Goal: Task Accomplishment & Management: Complete application form

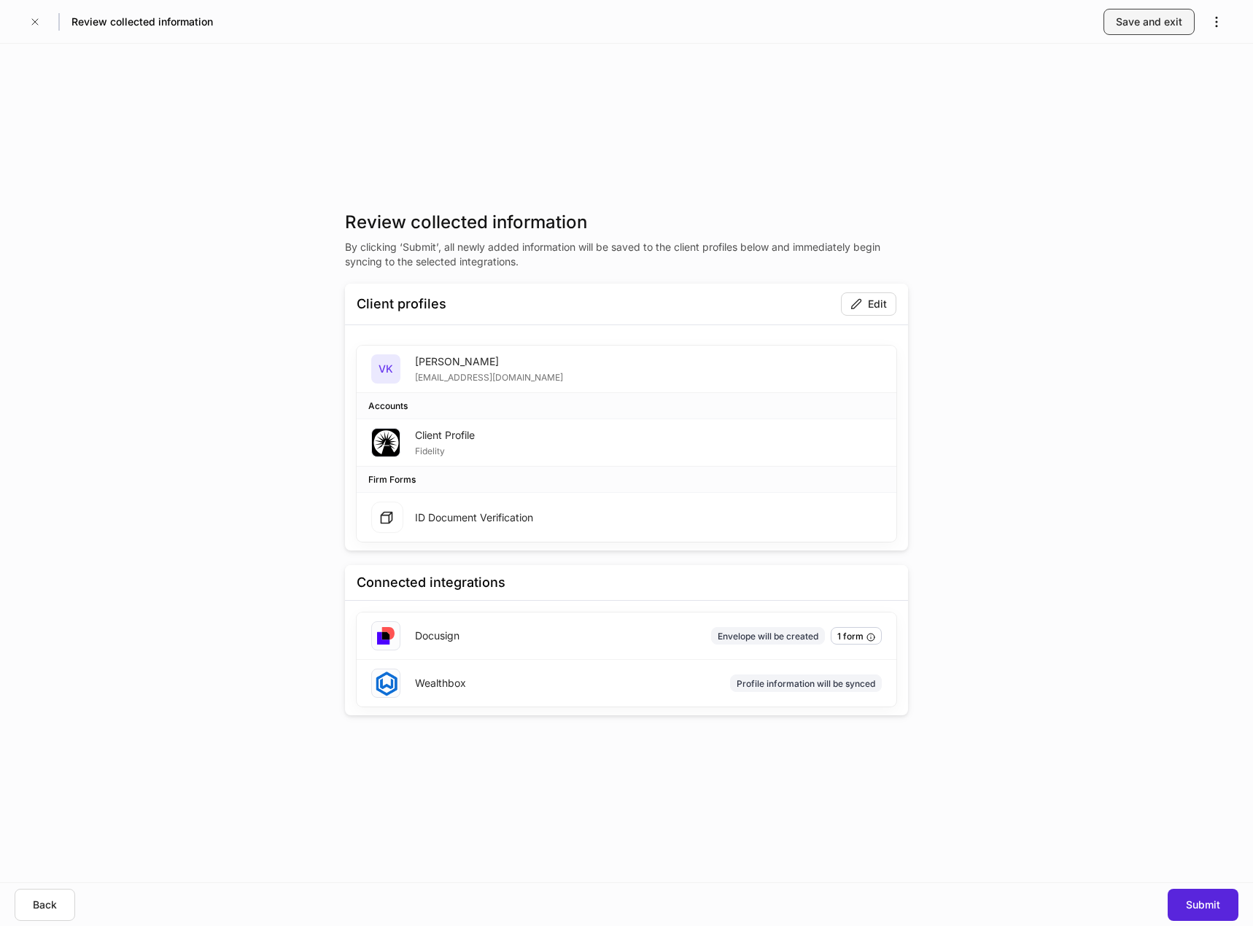
click at [1167, 22] on div "Save and exit" at bounding box center [1149, 22] width 66 height 15
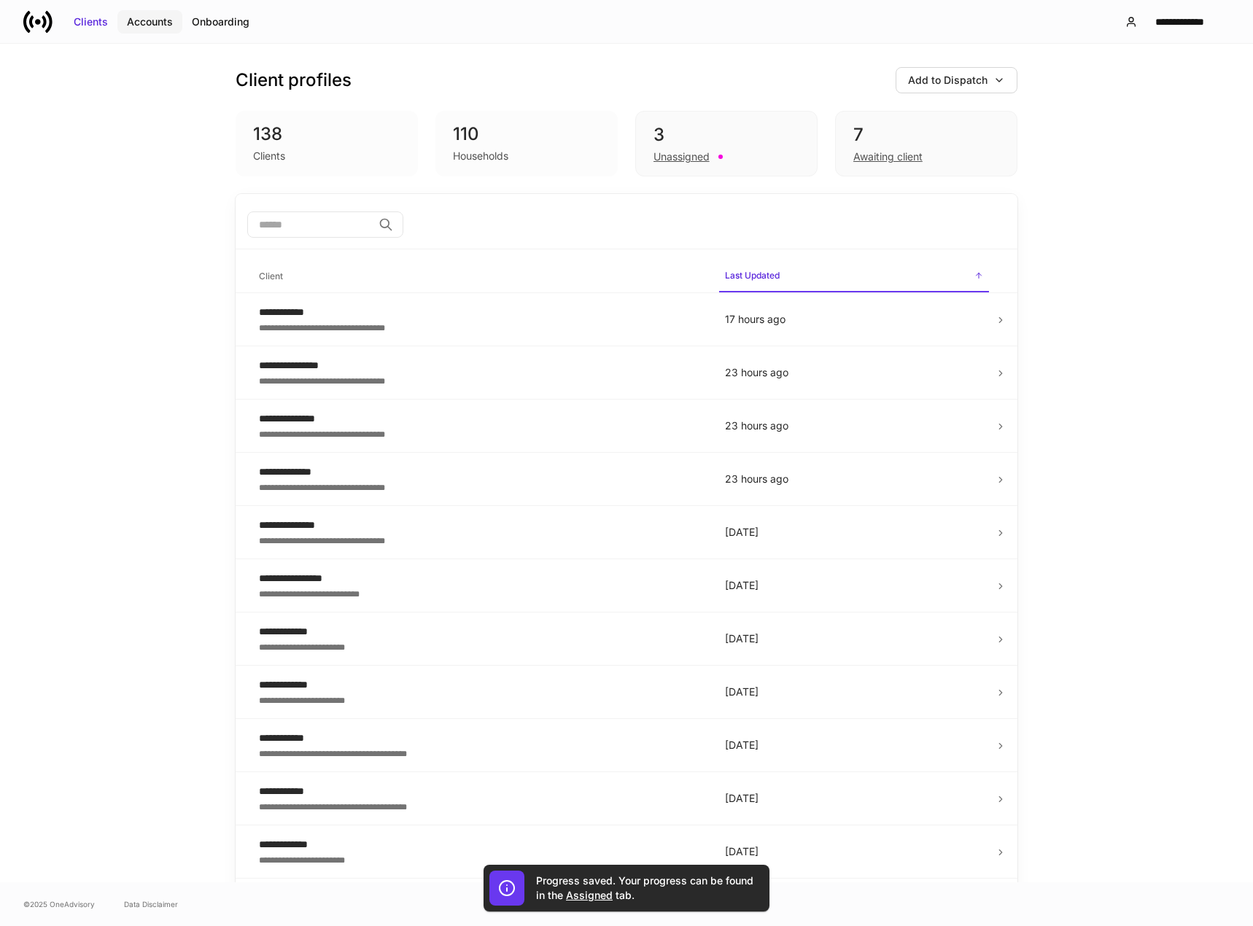
click at [151, 16] on div "Accounts" at bounding box center [150, 22] width 46 height 15
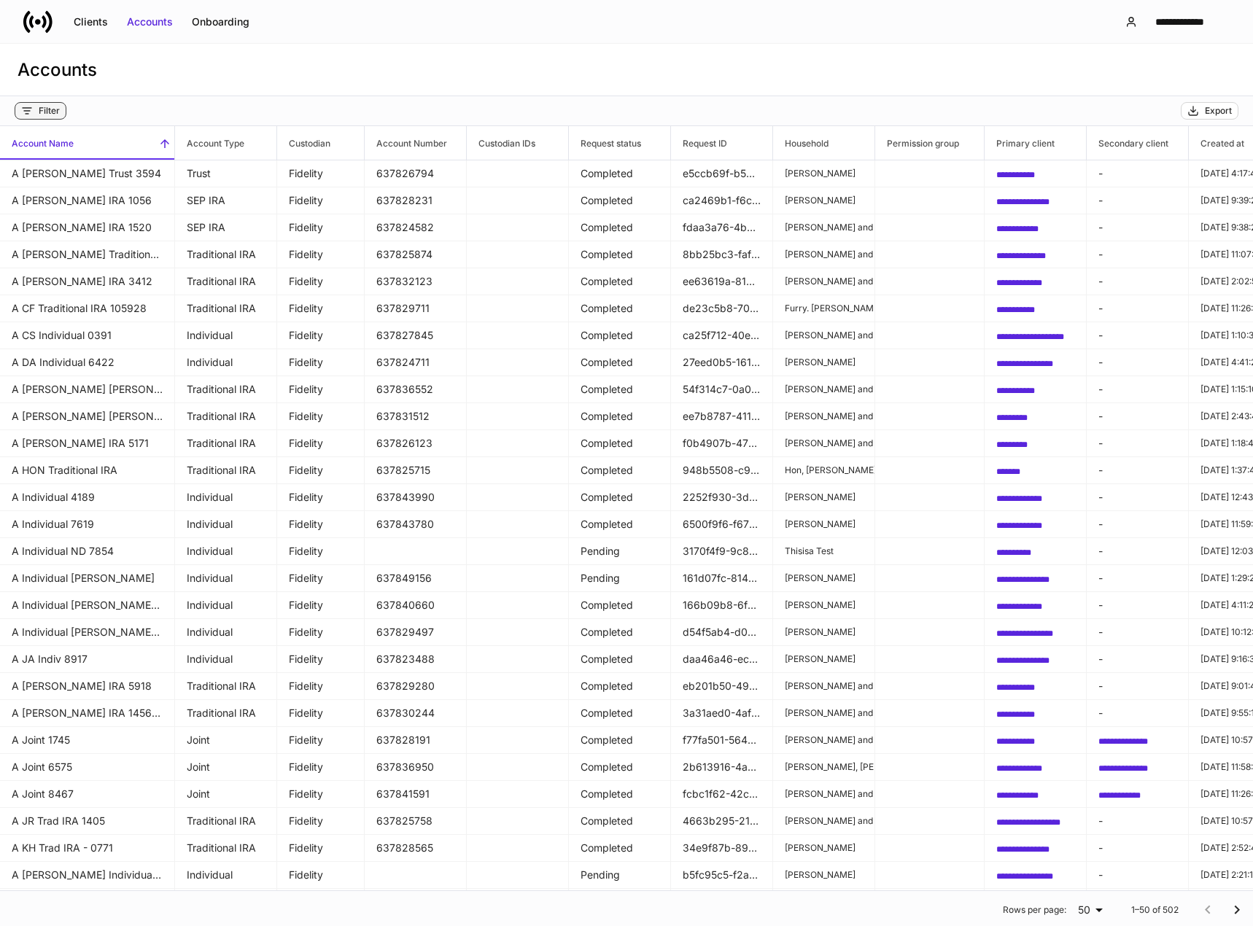
click at [49, 111] on div "Filter" at bounding box center [49, 111] width 21 height 12
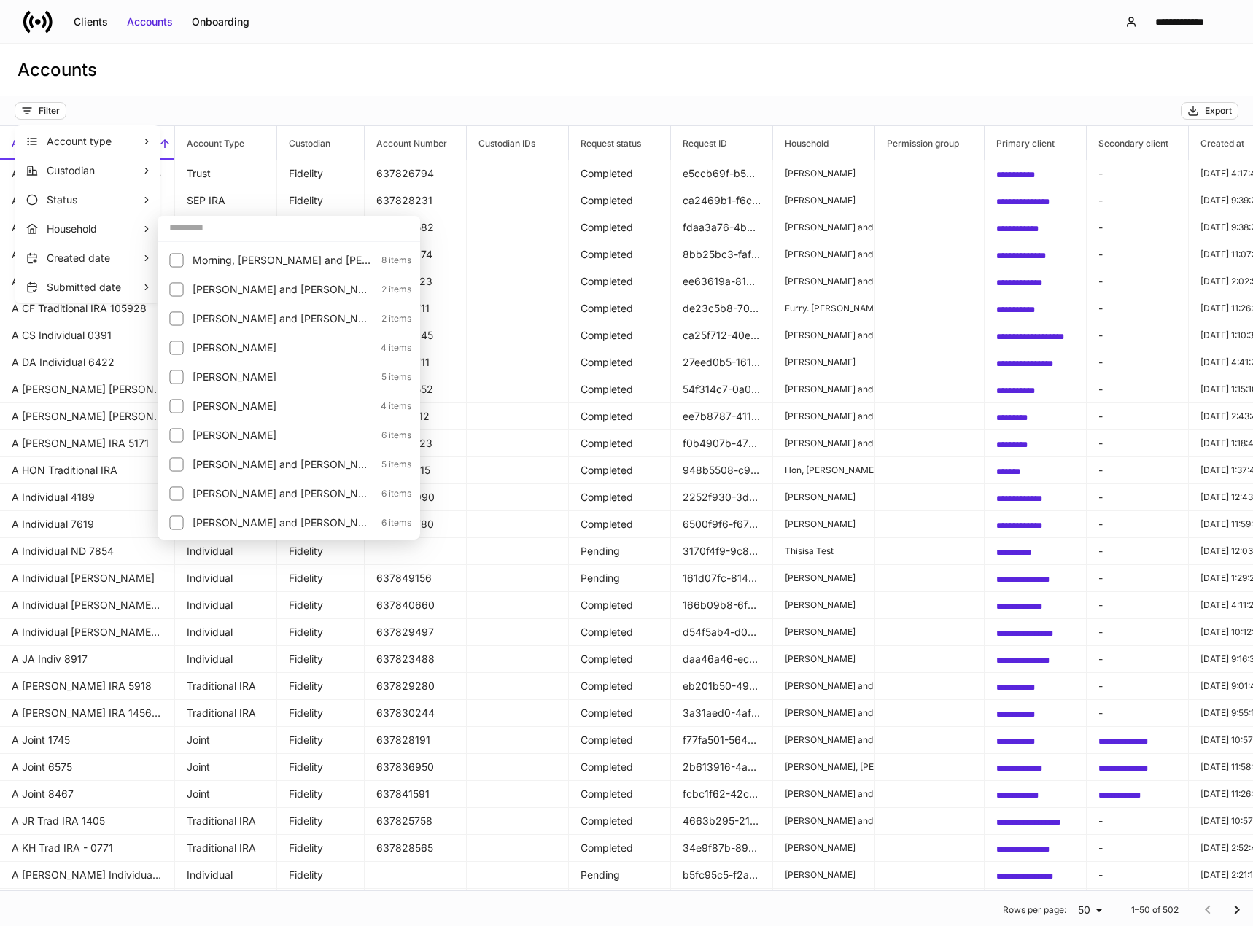
scroll to position [2042, 0]
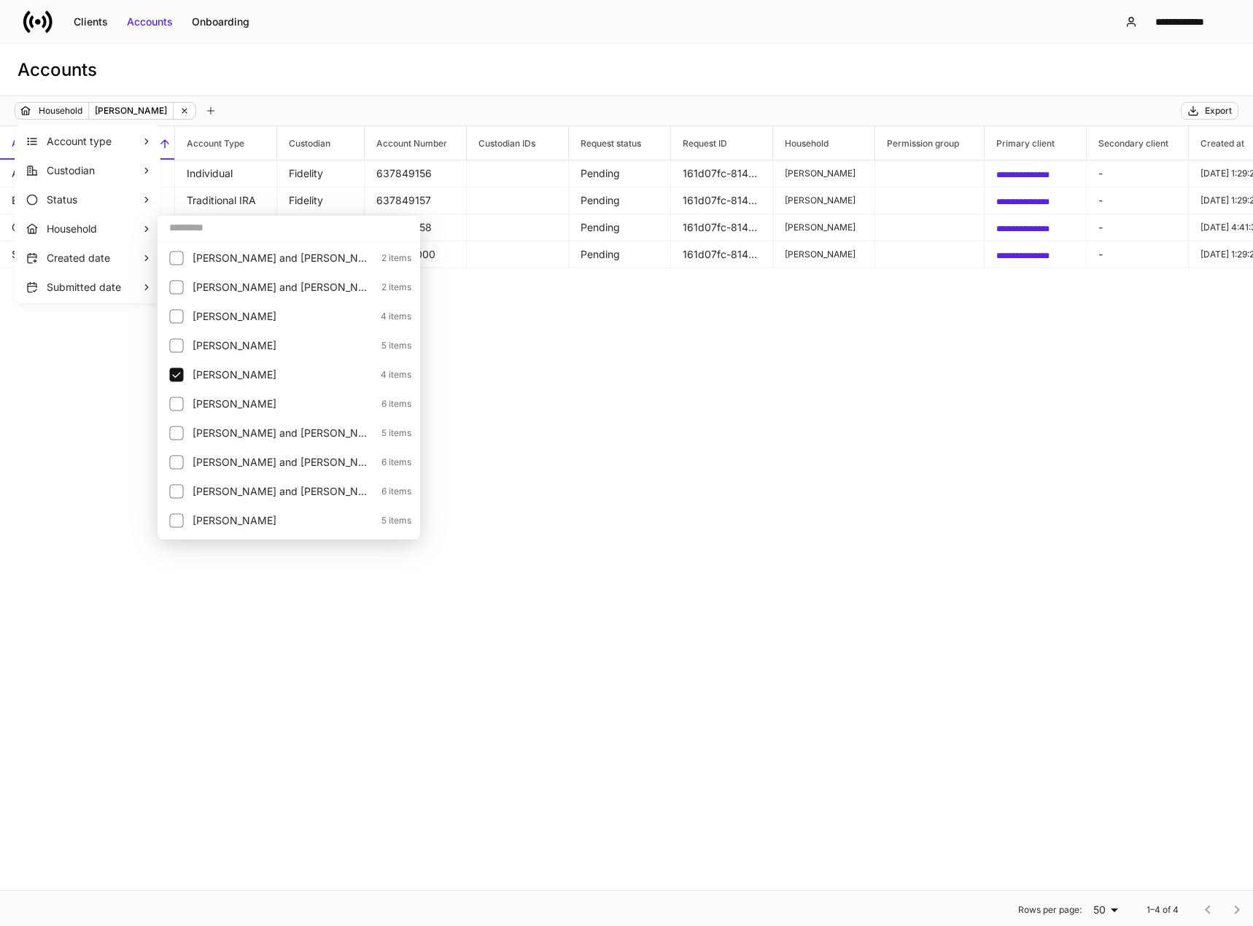
click at [652, 374] on div at bounding box center [626, 463] width 1253 height 926
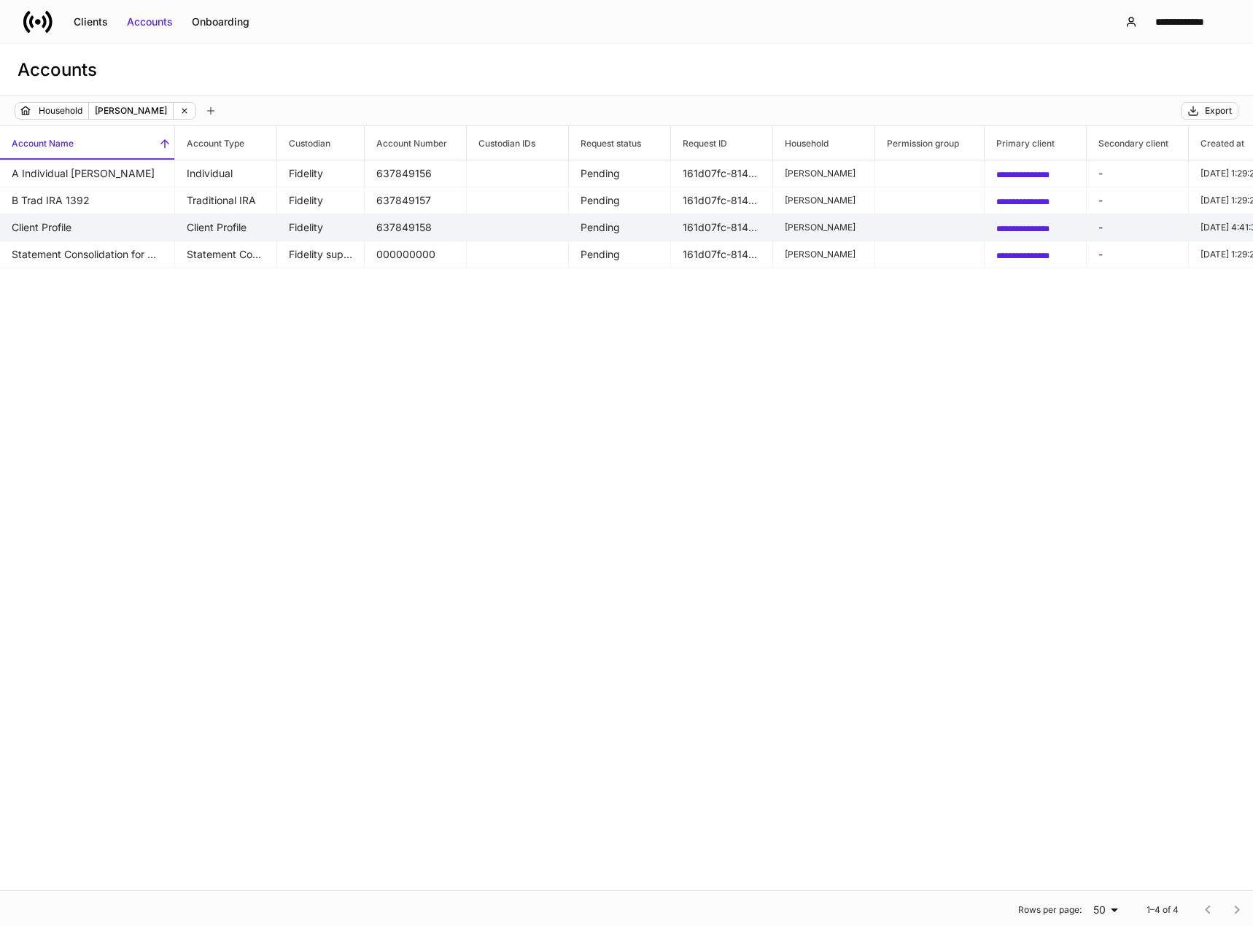
click at [1032, 225] on span "**********" at bounding box center [1022, 229] width 53 height 9
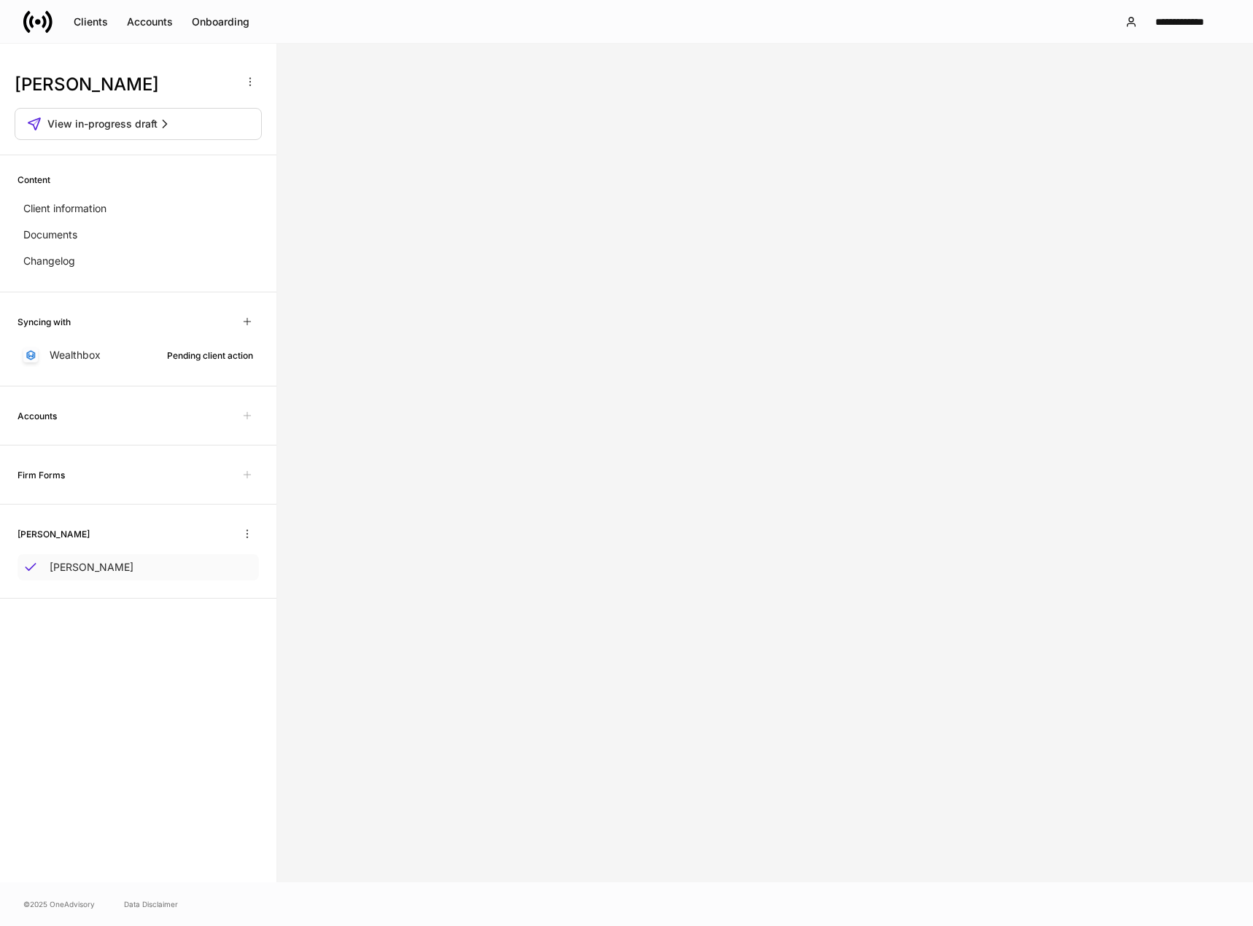
click at [89, 565] on p "[PERSON_NAME]" at bounding box center [92, 567] width 84 height 15
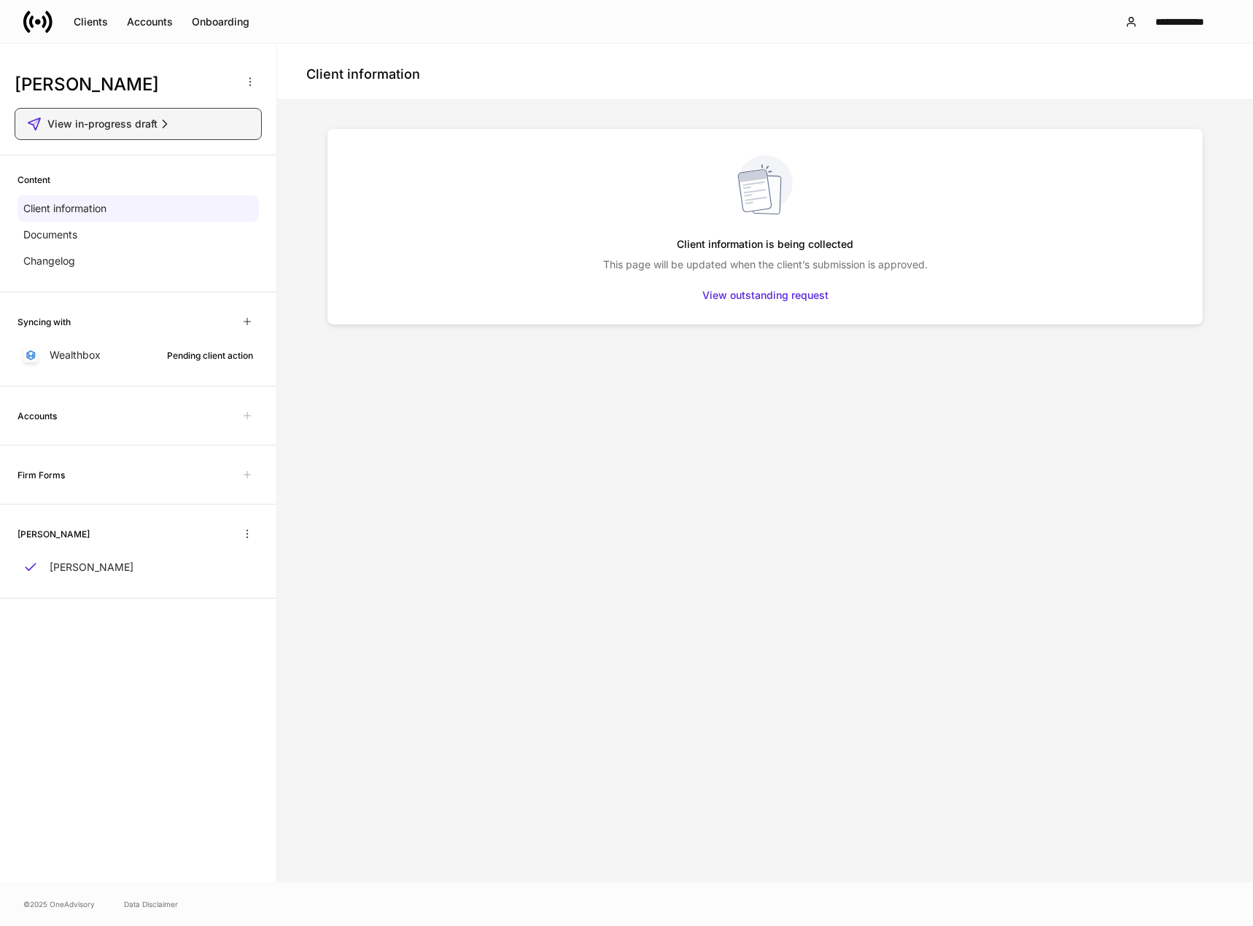
click at [94, 121] on span "View in-progress draft" at bounding box center [102, 124] width 110 height 15
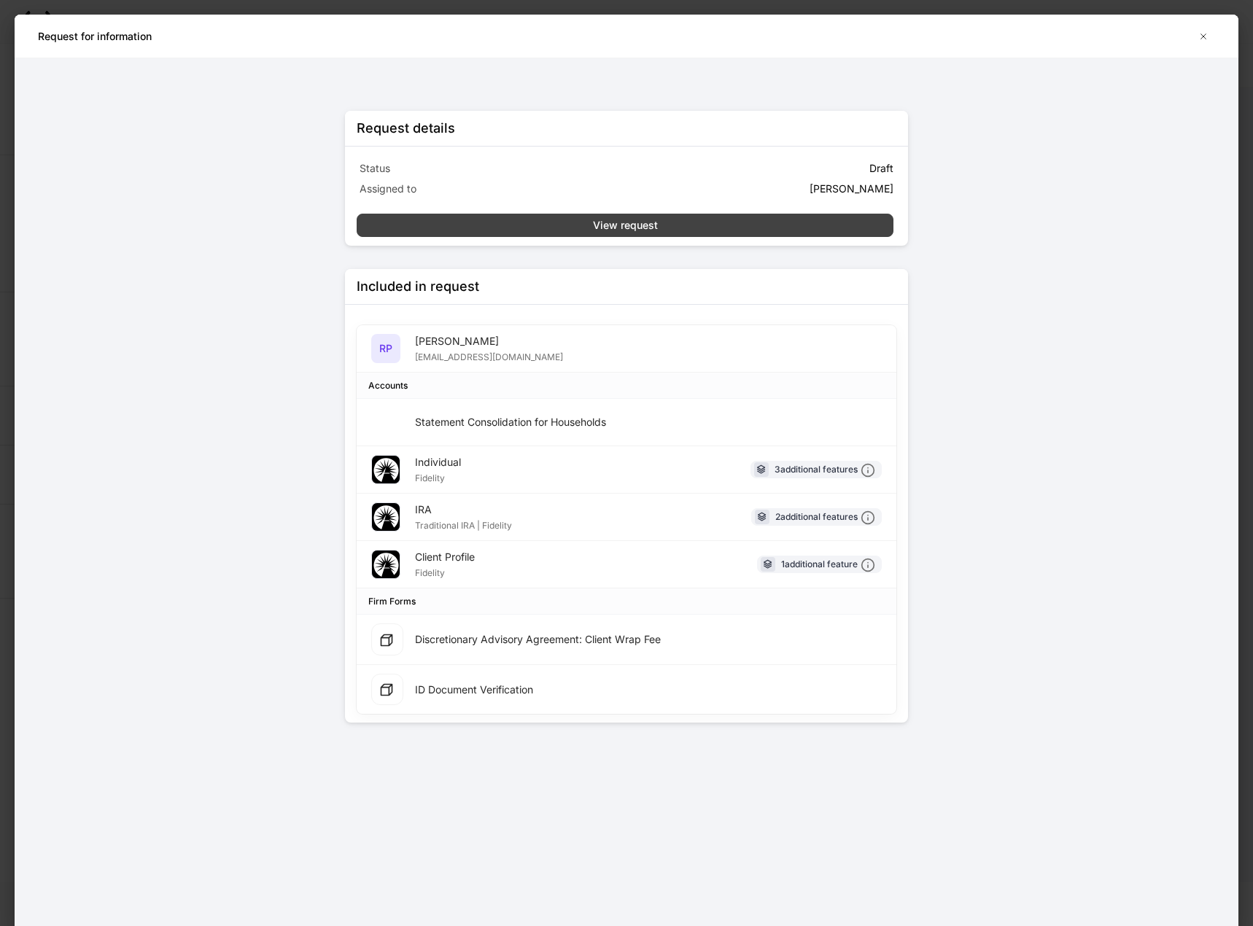
click at [609, 220] on div "View request" at bounding box center [625, 225] width 65 height 15
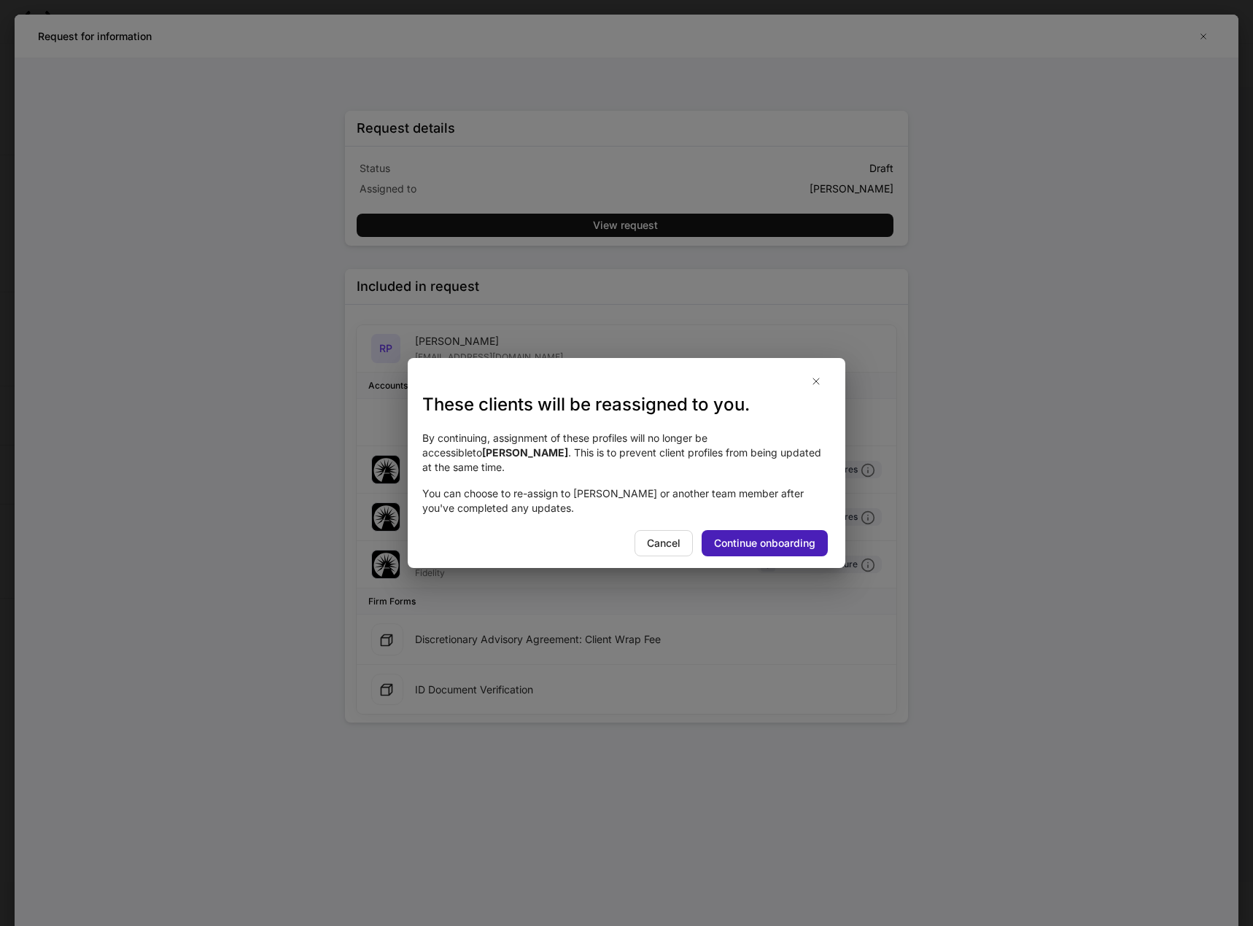
click at [783, 530] on button "Continue onboarding" at bounding box center [764, 543] width 126 height 26
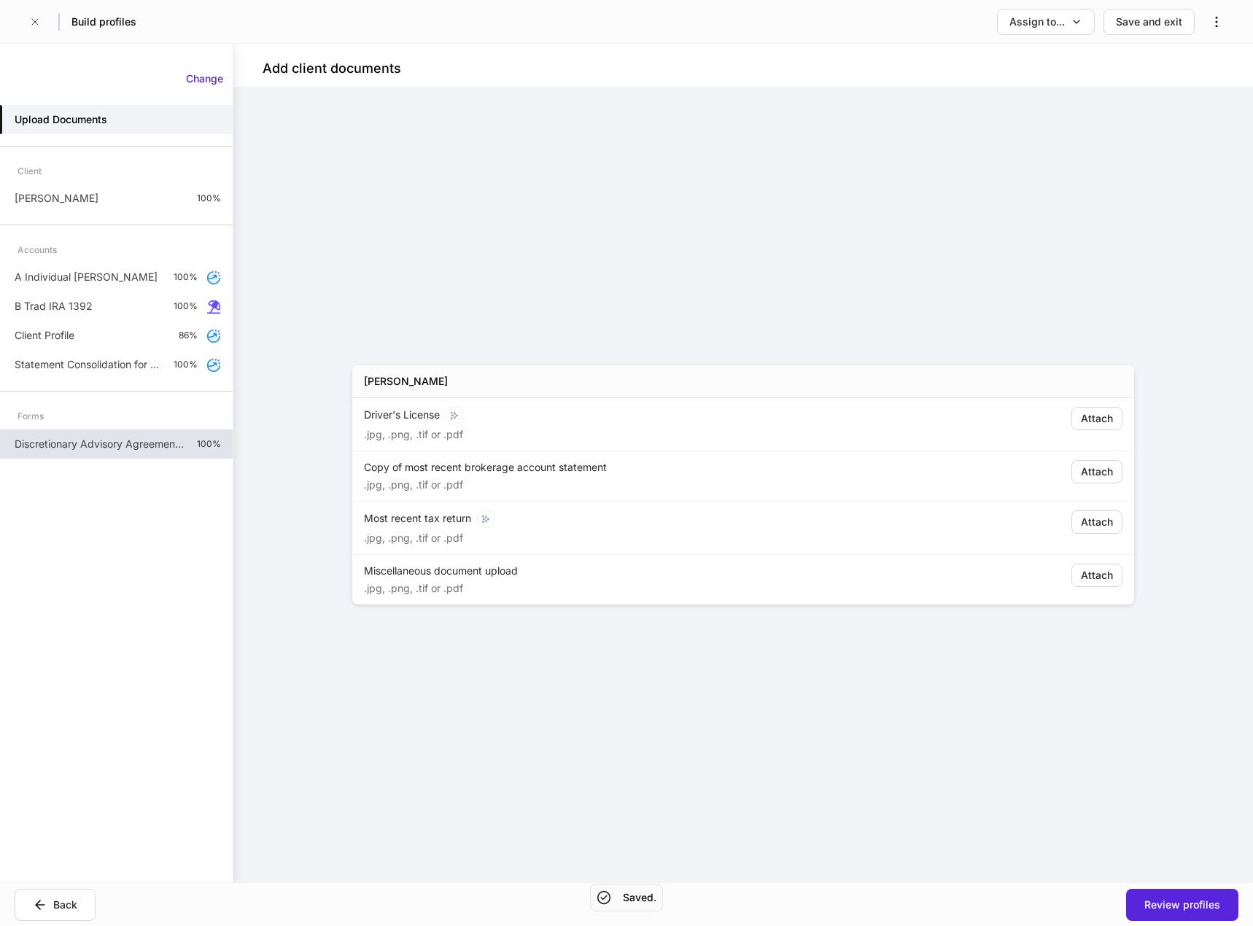
click at [67, 443] on p "Discretionary Advisory Agreement: Client Wrap Fee" at bounding box center [100, 444] width 171 height 15
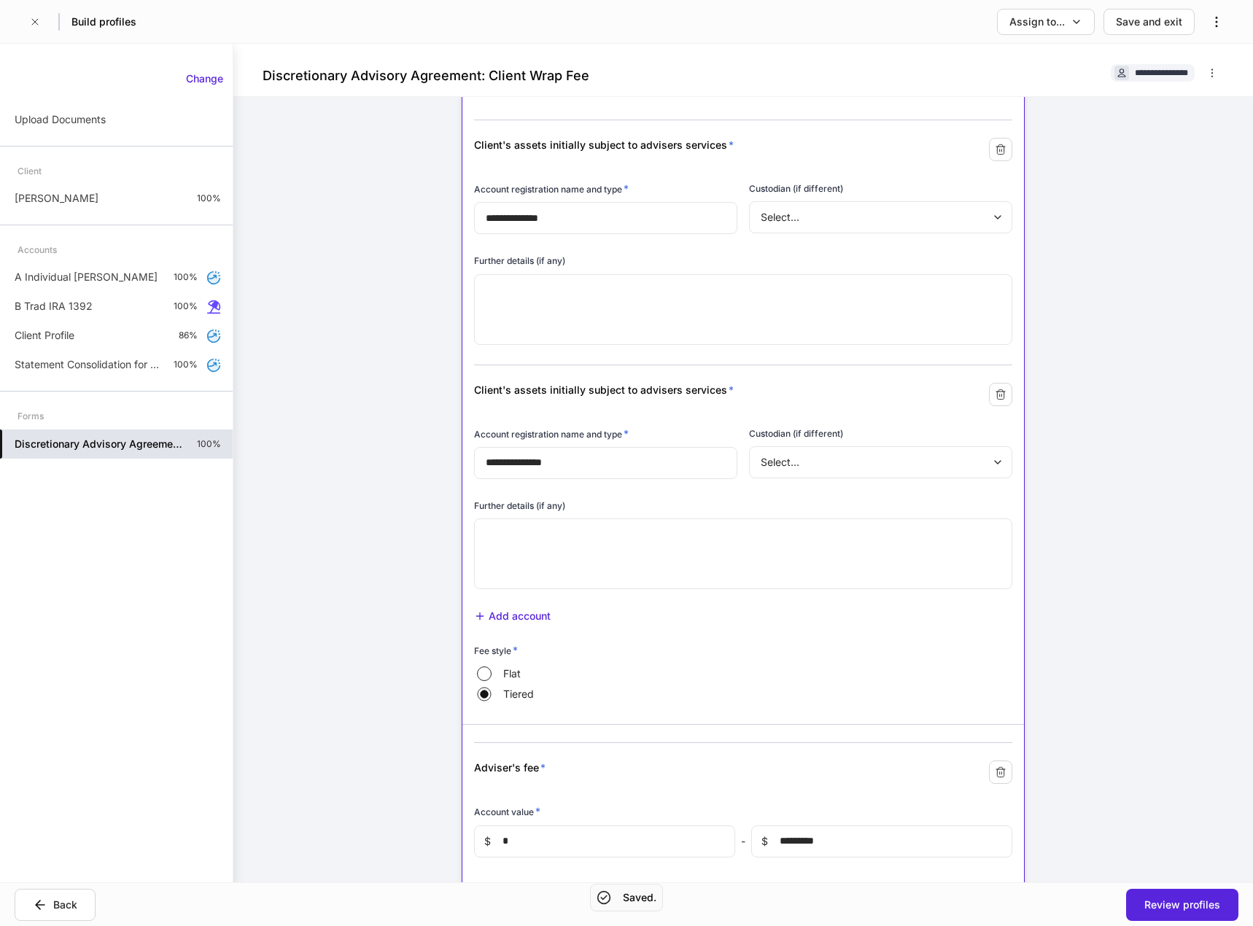
scroll to position [875, 0]
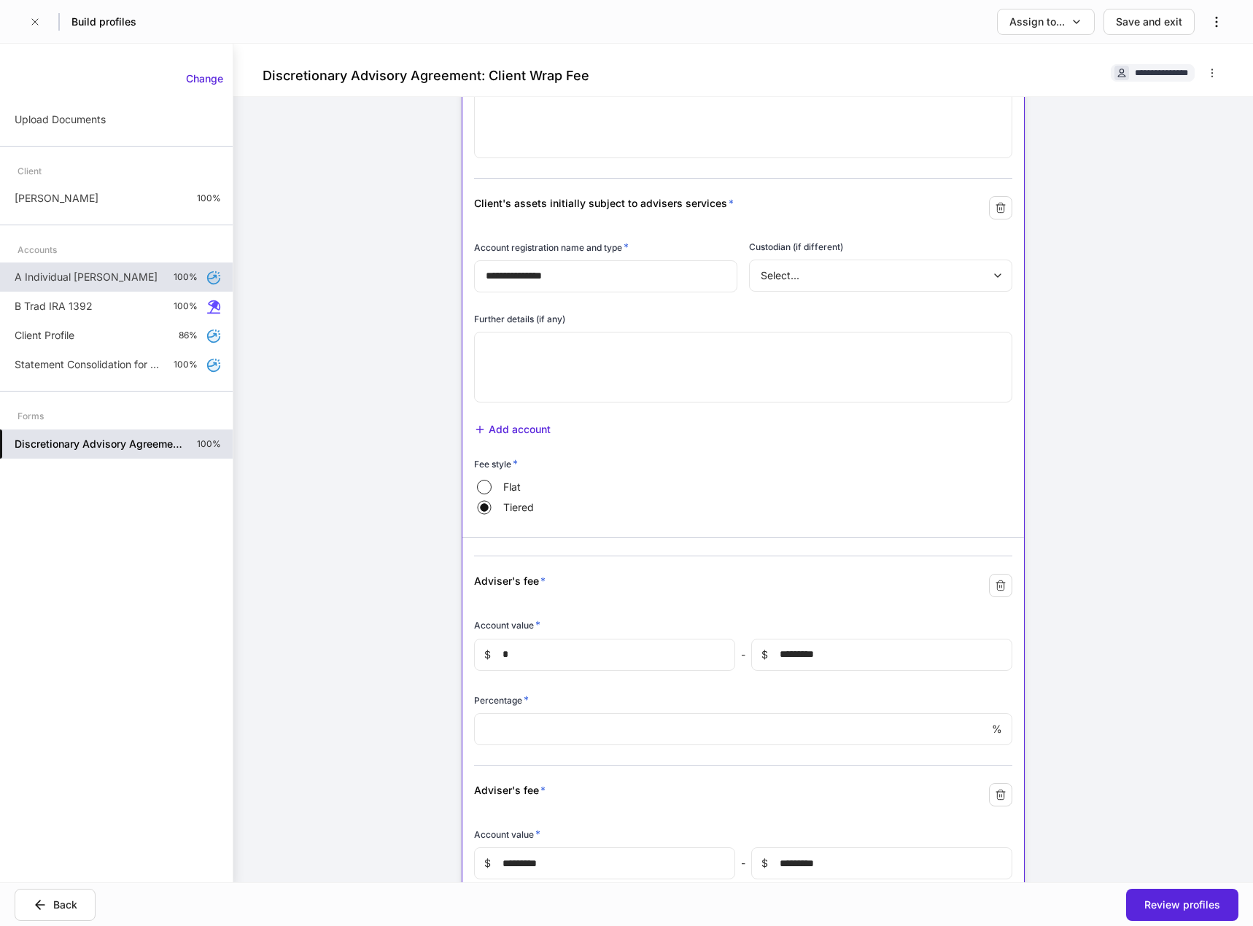
click at [62, 284] on p "A Individual [PERSON_NAME]" at bounding box center [86, 277] width 143 height 15
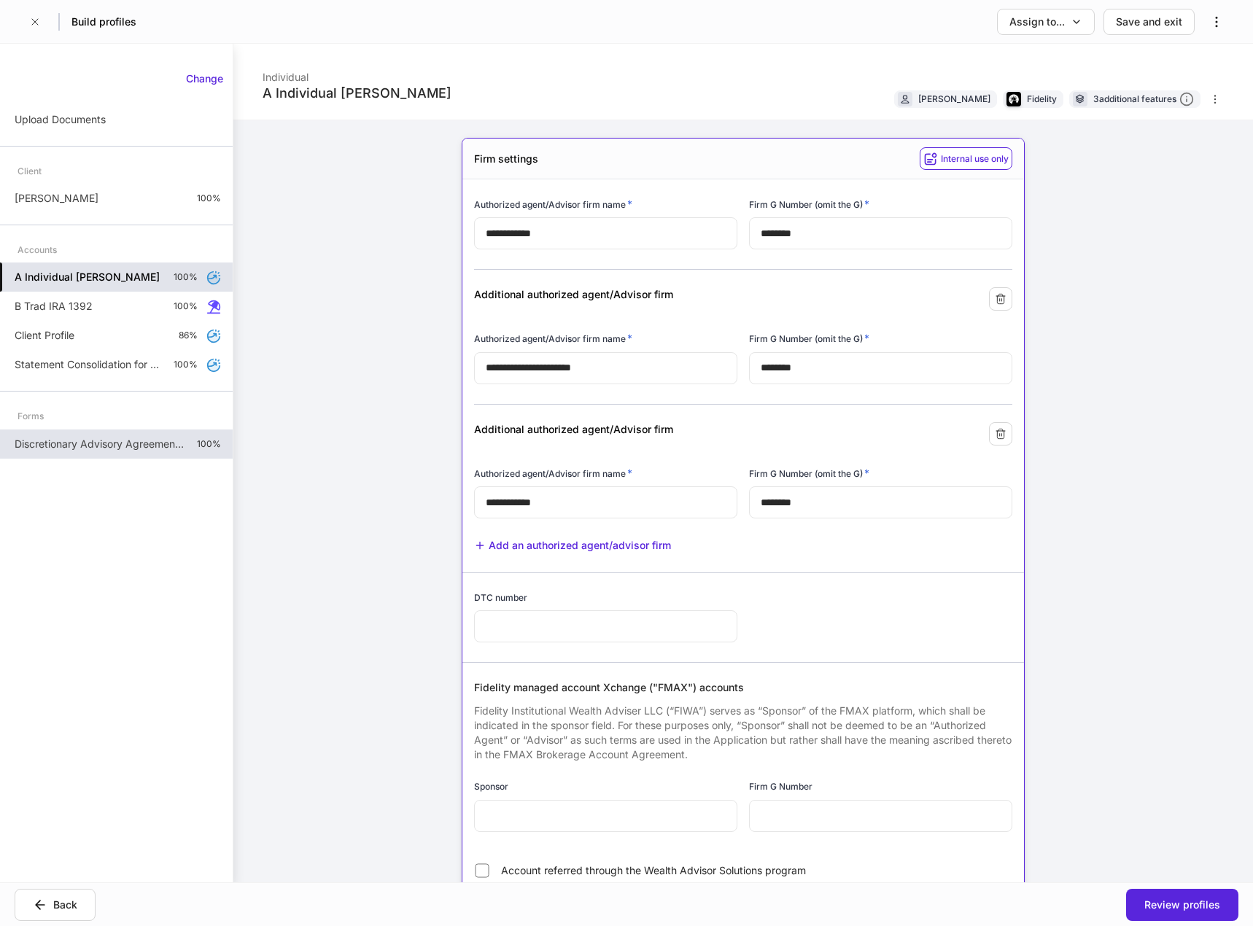
type input "*****"
type input "*"
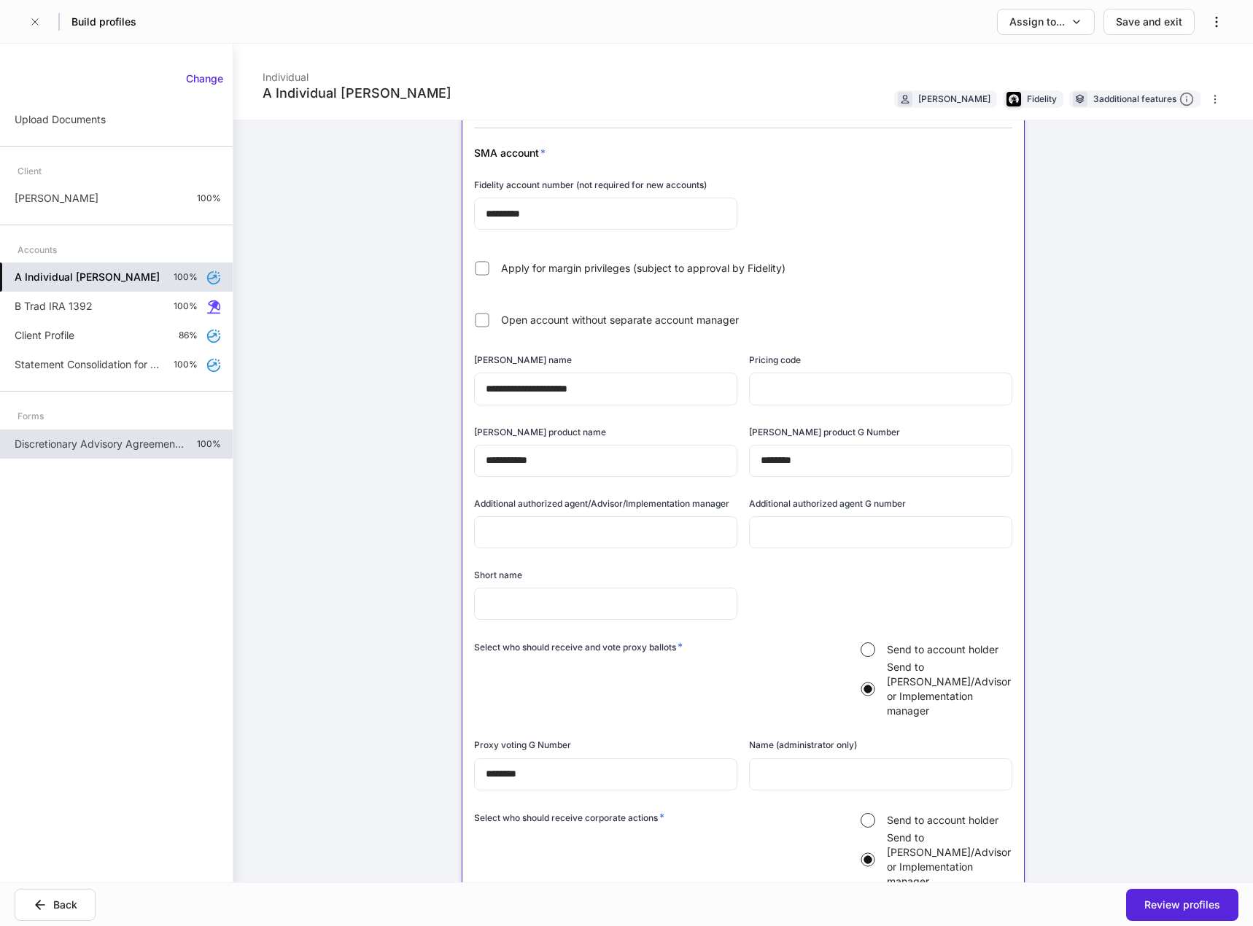
scroll to position [875, 0]
click at [115, 201] on div "[PERSON_NAME] 100%" at bounding box center [116, 198] width 233 height 29
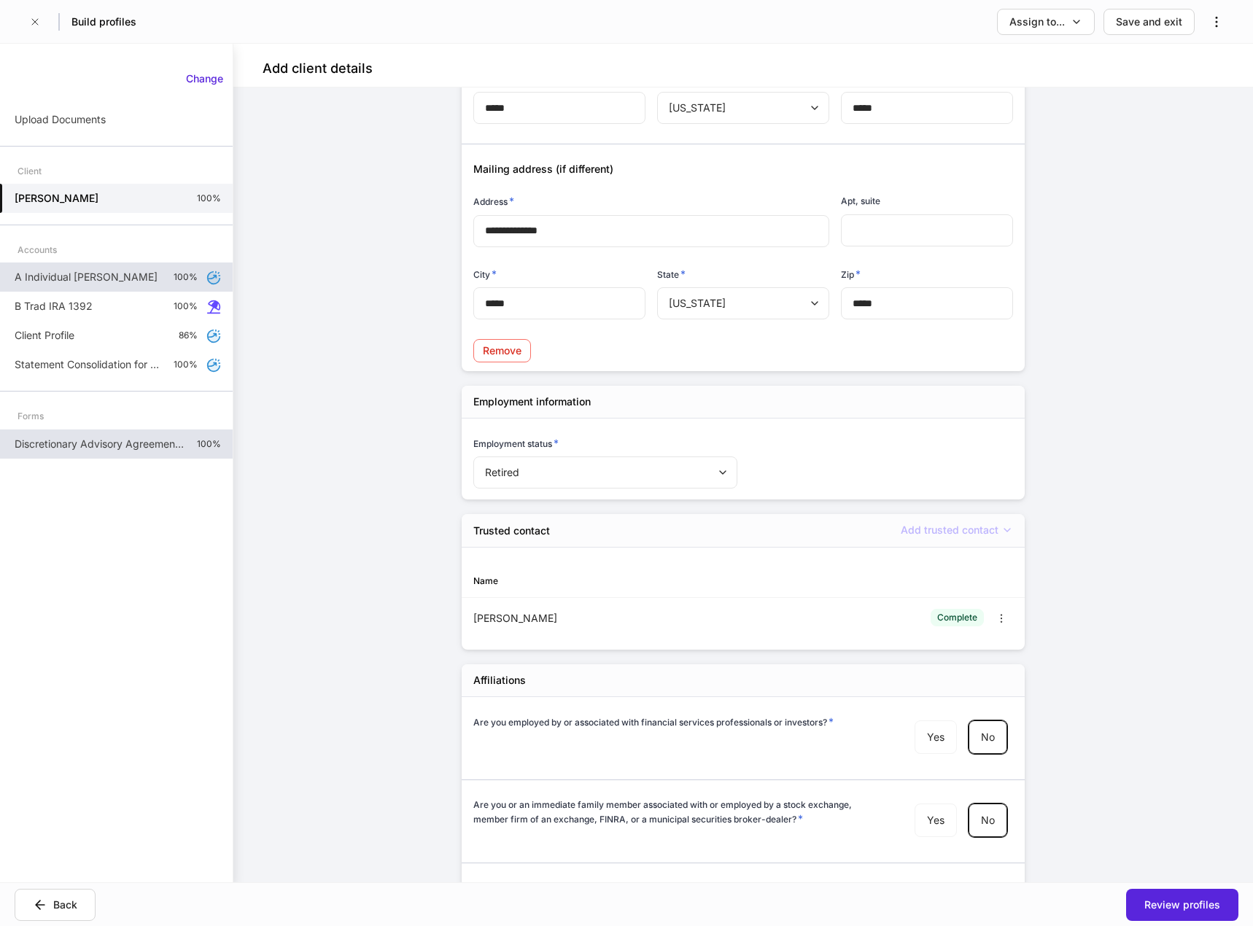
scroll to position [1283, 0]
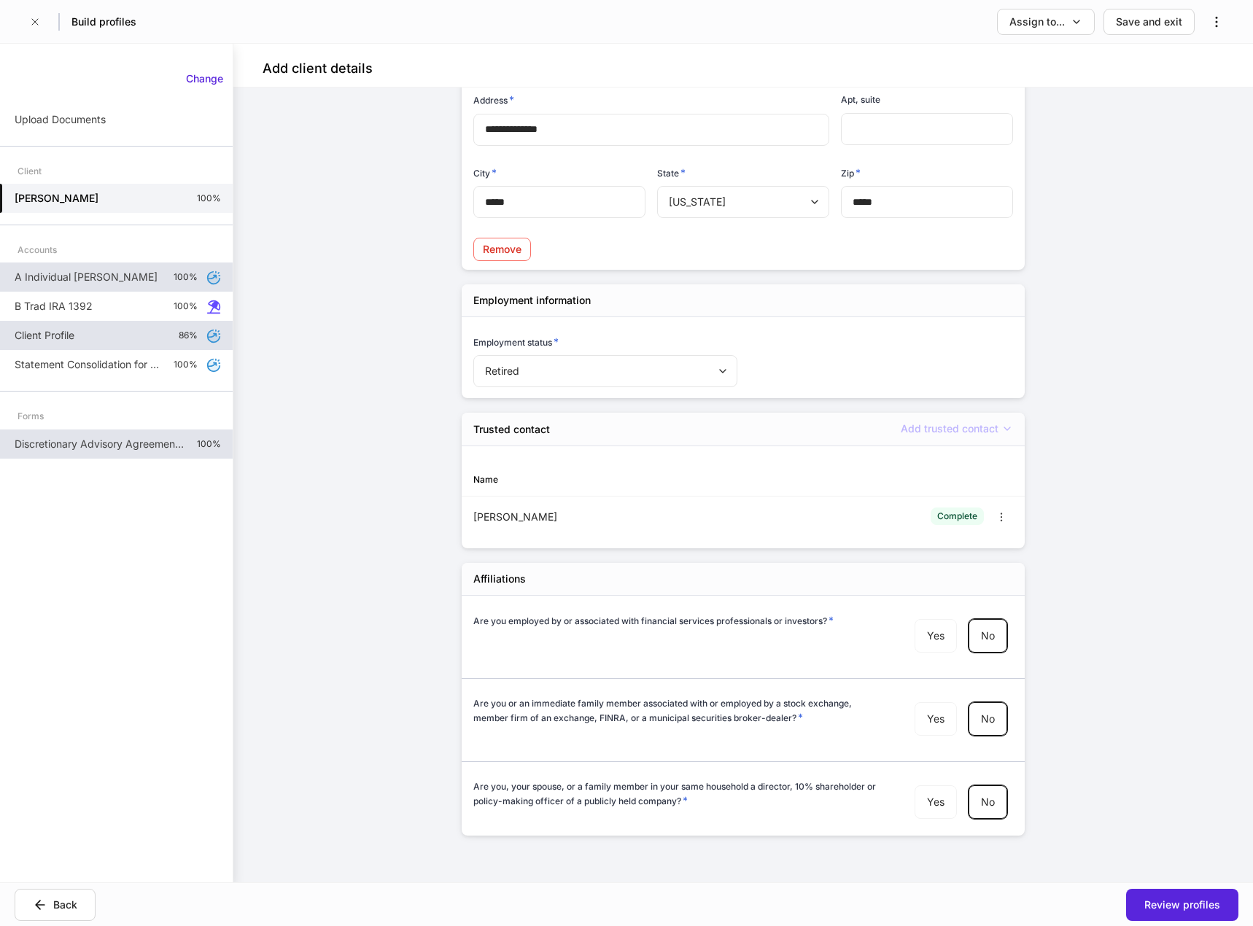
click at [106, 338] on div "Client Profile 86%" at bounding box center [116, 335] width 233 height 29
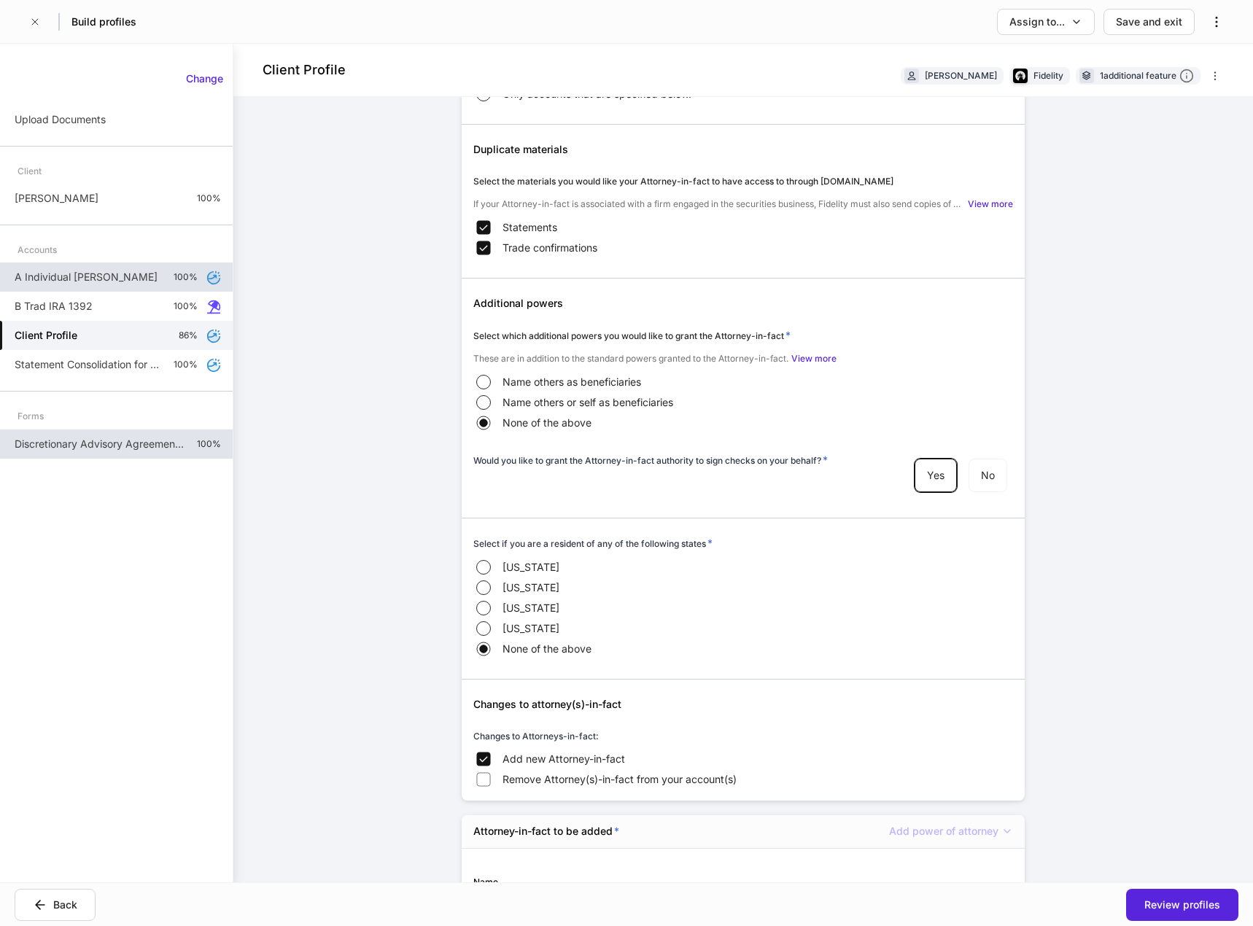
scroll to position [419, 0]
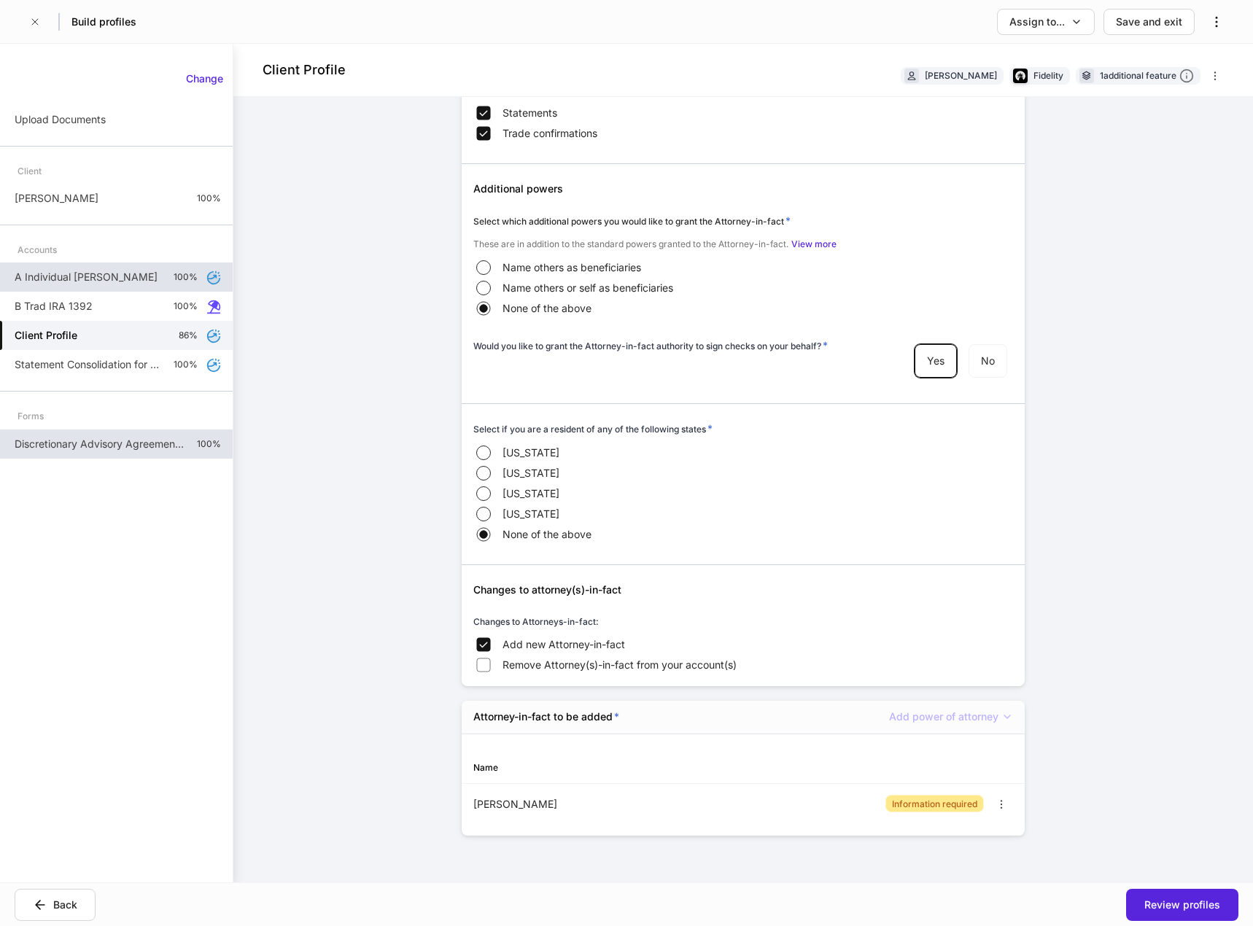
click at [922, 803] on div "Information required" at bounding box center [934, 804] width 85 height 14
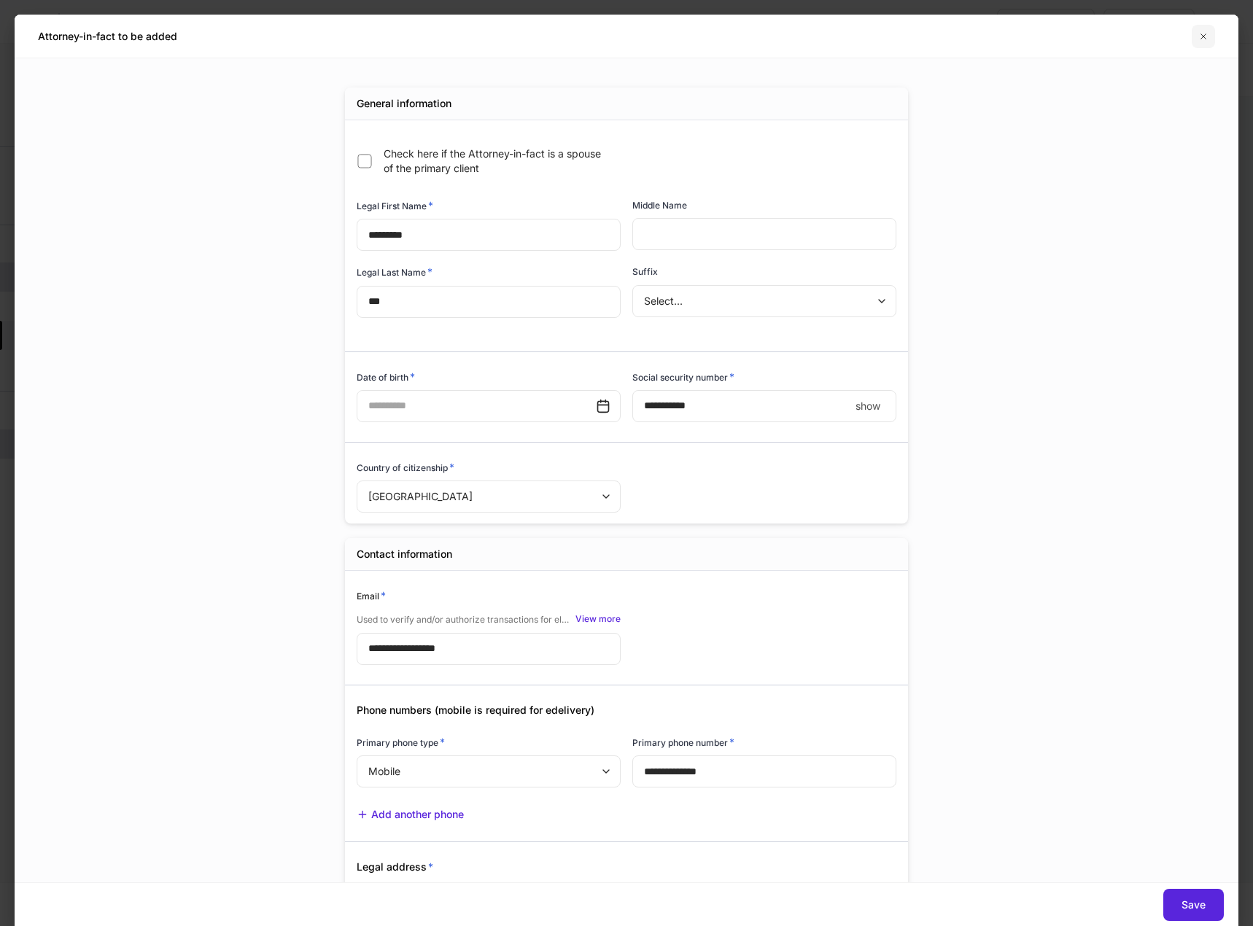
click at [1197, 37] on button "button" at bounding box center [1202, 36] width 23 height 23
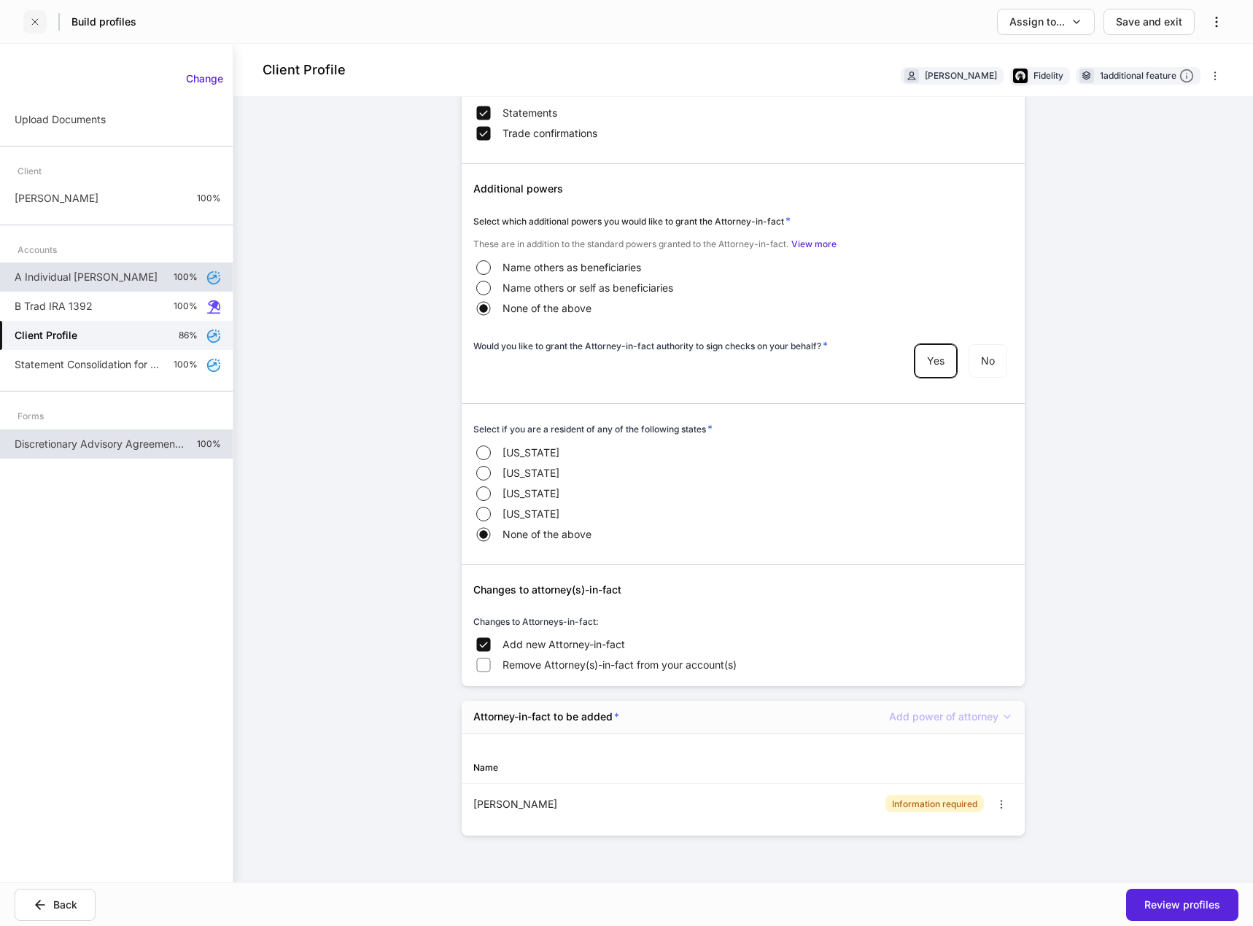
click at [42, 20] on button "button" at bounding box center [34, 21] width 23 height 23
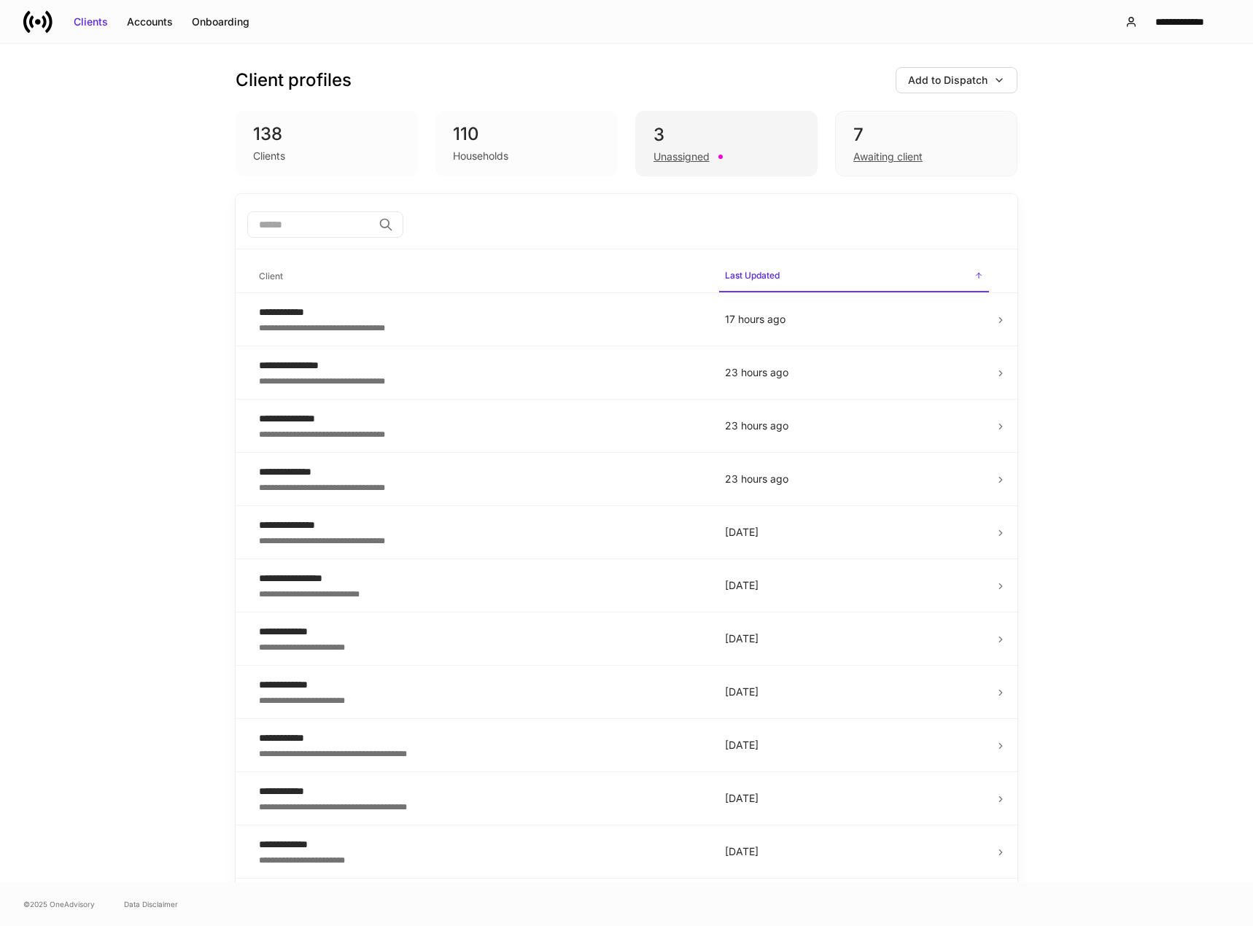
click at [682, 142] on div "3" at bounding box center [726, 134] width 146 height 23
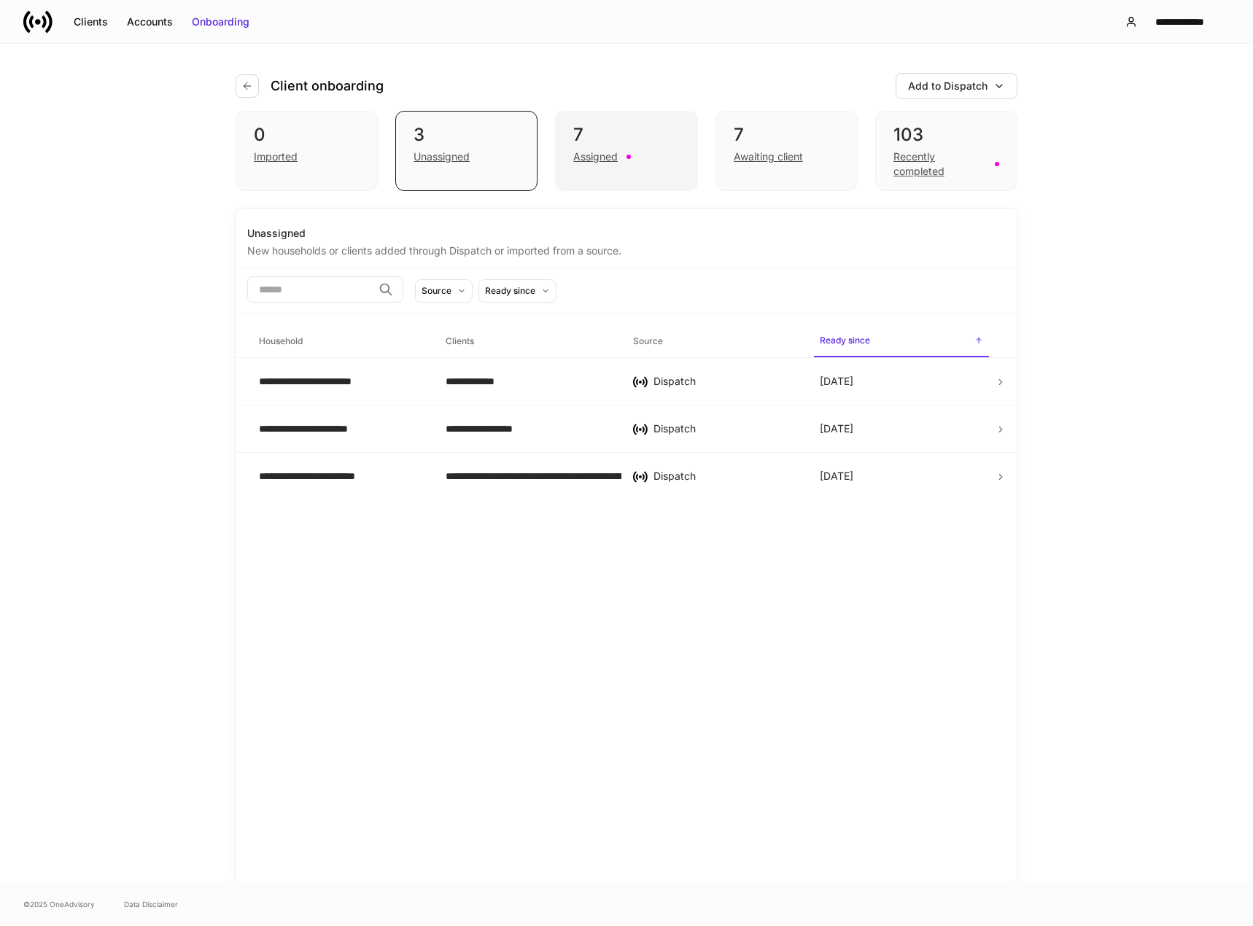
click at [643, 158] on div "Assigned" at bounding box center [626, 155] width 106 height 17
